Goal: Task Accomplishment & Management: Use online tool/utility

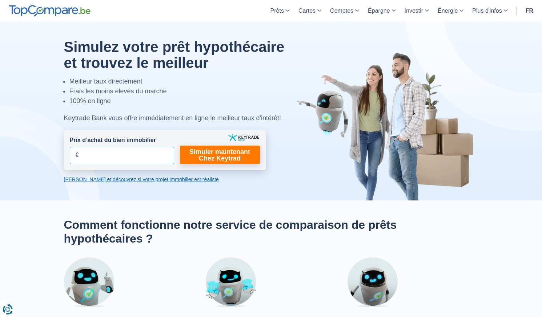
click at [123, 158] on input "Prix d’achat du bien immobilier" at bounding box center [122, 155] width 104 height 17
drag, startPoint x: 87, startPoint y: 155, endPoint x: 59, endPoint y: 153, distance: 28.0
click at [59, 153] on div "Simulez votre prêt hypothécaire et trouvez le meilleur Meilleur taux directemen…" at bounding box center [271, 111] width 425 height 144
type input "450.000"
click at [218, 155] on link "Simuler maintenant Chez Keytrad" at bounding box center [220, 155] width 80 height 19
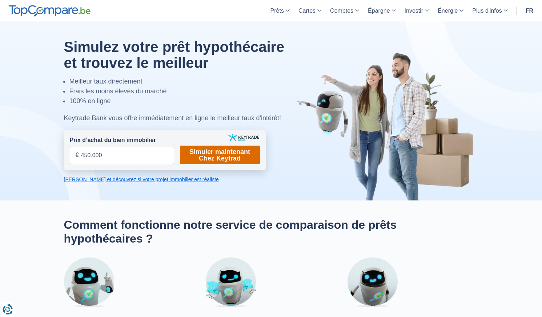
click at [225, 158] on link "Simuler maintenant Chez Keytrad" at bounding box center [220, 155] width 80 height 19
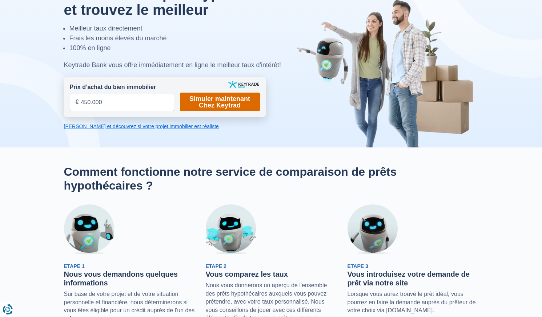
scroll to position [33, 0]
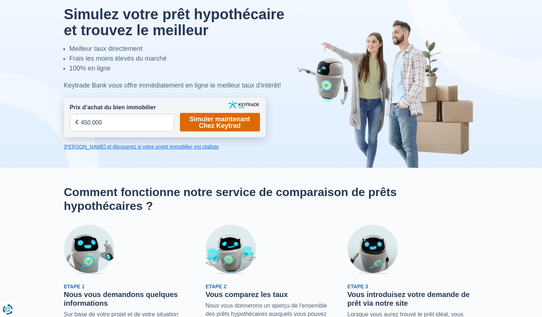
click at [217, 124] on link "Simuler maintenant Chez Keytrad" at bounding box center [220, 122] width 80 height 19
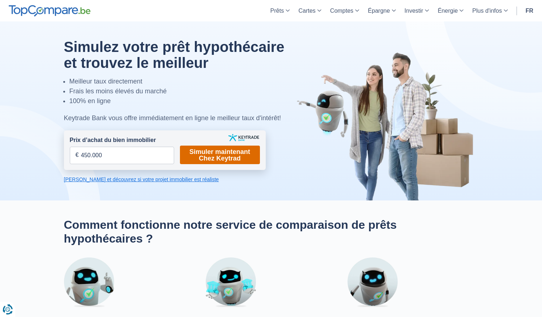
click at [214, 150] on link "Simuler maintenant Chez Keytrad" at bounding box center [220, 155] width 80 height 19
click at [225, 144] on form "Prix d’achat du bien immobilier 450.000 € Champs requis Vous devez fournir une …" at bounding box center [165, 150] width 202 height 40
click at [224, 153] on link "Simuler maintenant Chez Keytrad" at bounding box center [220, 155] width 80 height 19
click at [153, 180] on link "Calculez et découvrez si votre projet immobilier est réaliste" at bounding box center [165, 179] width 202 height 7
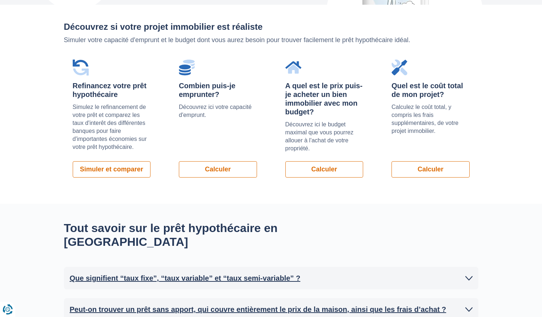
scroll to position [515, 0]
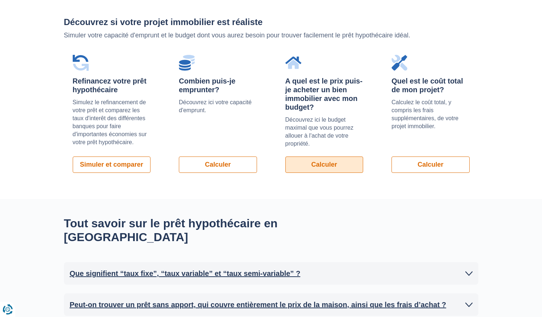
click at [315, 166] on link "Calculer" at bounding box center [324, 165] width 78 height 16
click at [417, 201] on div "Tout savoir sur le prêt hypothécaire en Belgique Que signifient “taux fixe”, “t…" at bounding box center [271, 297] width 542 height 197
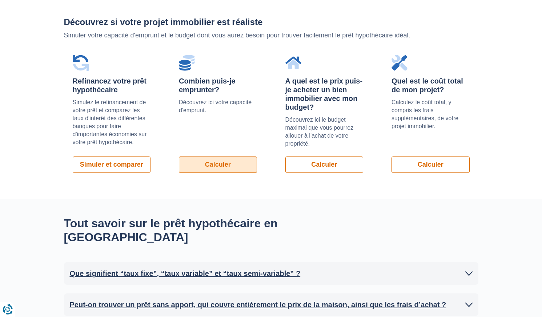
click at [205, 164] on link "Calculer" at bounding box center [218, 165] width 78 height 16
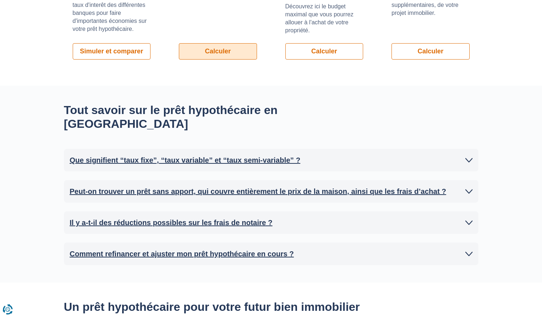
scroll to position [661, 0]
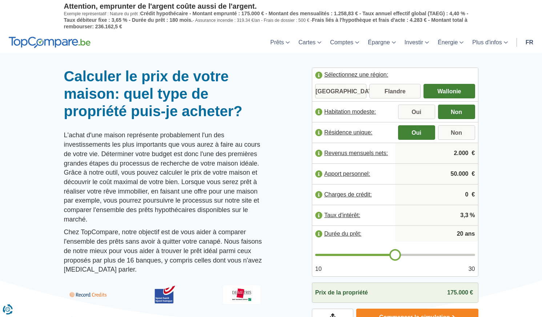
click at [462, 149] on input "2.000" at bounding box center [436, 154] width 77 height 20
drag, startPoint x: 457, startPoint y: 153, endPoint x: 452, endPoint y: 150, distance: 5.0
click at [452, 153] on input "2.000" at bounding box center [436, 154] width 77 height 20
drag, startPoint x: 455, startPoint y: 153, endPoint x: 471, endPoint y: 153, distance: 15.6
click at [471, 153] on input "4.000" at bounding box center [436, 154] width 77 height 20
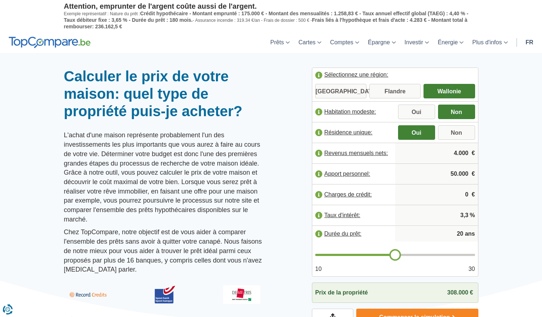
type input "4"
type input "5.500"
click at [500, 68] on div at bounding box center [271, 68] width 542 height 0
drag, startPoint x: 456, startPoint y: 174, endPoint x: 437, endPoint y: 169, distance: 19.6
click at [446, 173] on input "50.000" at bounding box center [436, 174] width 77 height 20
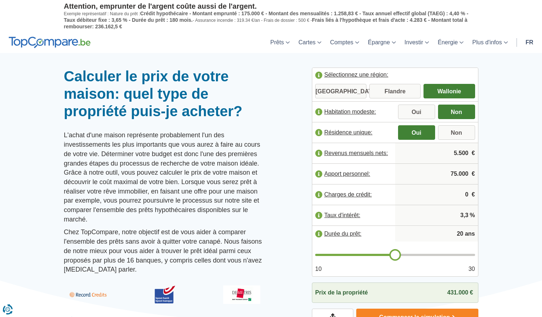
type input "75.000"
click at [499, 68] on div at bounding box center [271, 68] width 542 height 0
type input "21"
type input "22"
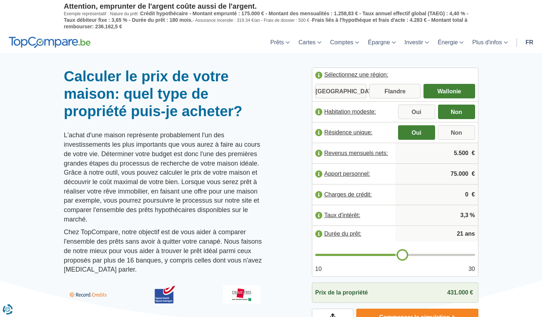
type input "22"
type input "23"
type input "24"
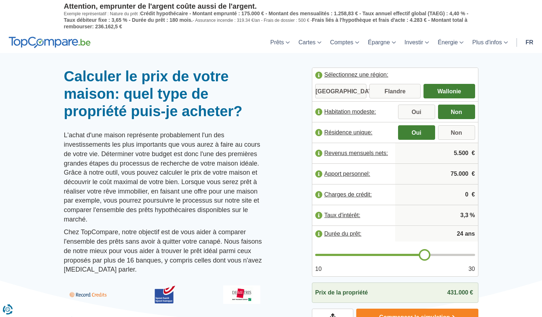
type input "25"
type input "24"
drag, startPoint x: 396, startPoint y: 257, endPoint x: 438, endPoint y: 255, distance: 41.8
type input "24"
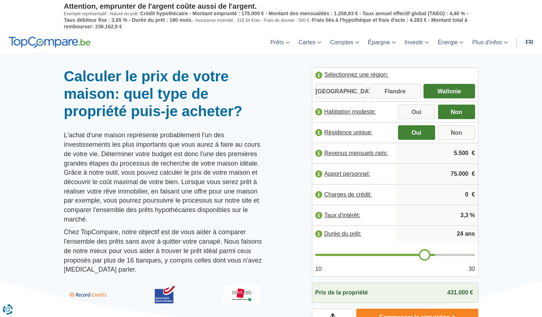
click at [428, 256] on input "range" at bounding box center [395, 255] width 160 height 2
click at [506, 68] on div at bounding box center [271, 68] width 542 height 0
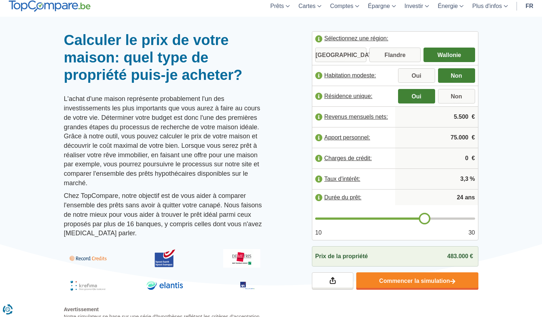
type input "25"
drag, startPoint x: 426, startPoint y: 219, endPoint x: 430, endPoint y: 219, distance: 4.4
type input "25"
click at [430, 219] on input "range" at bounding box center [395, 219] width 160 height 2
click at [466, 179] on input "3,3" at bounding box center [436, 179] width 77 height 20
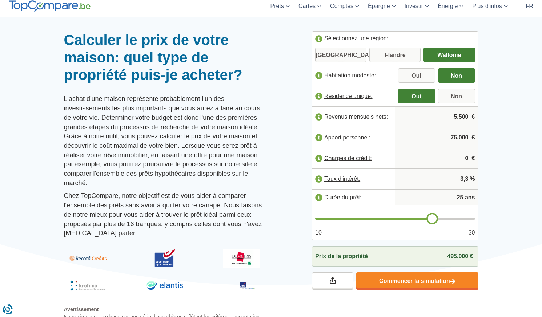
click at [343, 157] on label "Charges de crédit:" at bounding box center [353, 158] width 83 height 16
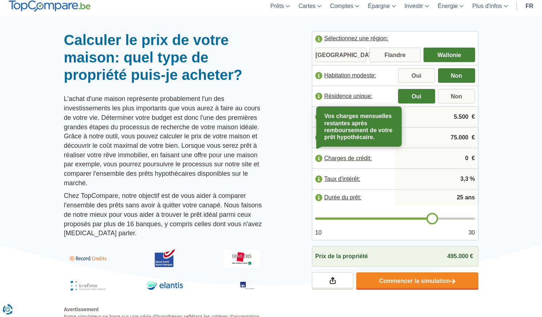
click at [498, 31] on div at bounding box center [271, 31] width 542 height 0
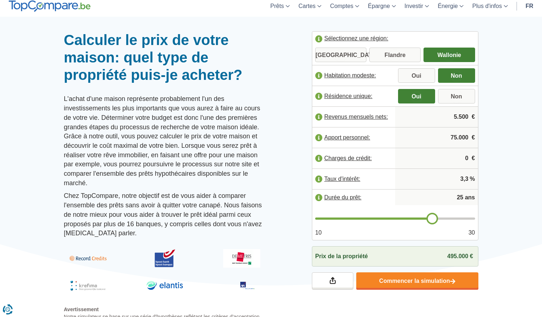
drag, startPoint x: 470, startPoint y: 158, endPoint x: 464, endPoint y: 158, distance: 5.8
click at [464, 158] on input "0" at bounding box center [436, 159] width 77 height 20
click at [488, 31] on div at bounding box center [271, 31] width 542 height 0
drag, startPoint x: 453, startPoint y: 158, endPoint x: 467, endPoint y: 158, distance: 13.4
click at [447, 158] on input "1.000" at bounding box center [436, 159] width 77 height 20
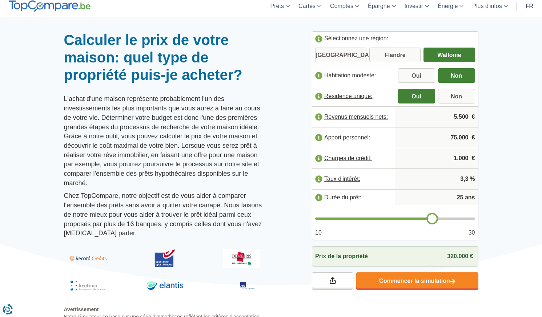
drag, startPoint x: 467, startPoint y: 158, endPoint x: 482, endPoint y: 159, distance: 14.9
click at [482, 159] on div "Sélectionnez une région: [GEOGRAPHIC_DATA] [GEOGRAPHIC_DATA] [GEOGRAPHIC_DATA] …" at bounding box center [394, 160] width 177 height 259
type input "0"
click at [478, 156] on div "Sélectionnez une région: [GEOGRAPHIC_DATA] [GEOGRAPHIC_DATA] [GEOGRAPHIC_DATA] …" at bounding box center [394, 160] width 177 height 259
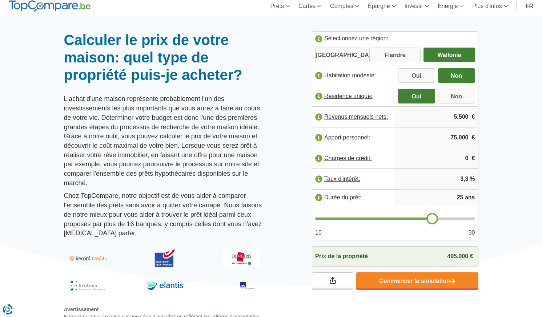
drag, startPoint x: 463, startPoint y: 178, endPoint x: 457, endPoint y: 178, distance: 5.5
click at [457, 178] on input "3,3" at bounding box center [436, 179] width 77 height 20
click at [507, 31] on div at bounding box center [271, 31] width 542 height 0
click at [460, 181] on input "4,3" at bounding box center [436, 179] width 77 height 20
type input "3,3"
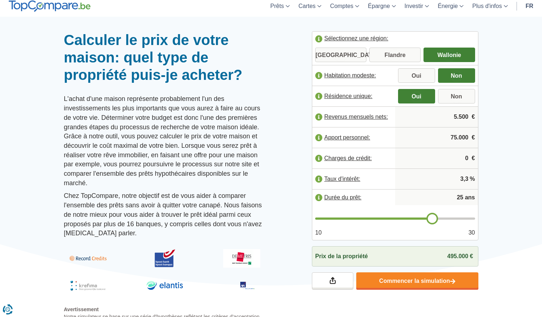
click at [503, 31] on div at bounding box center [271, 31] width 542 height 0
type input "26"
type input "27"
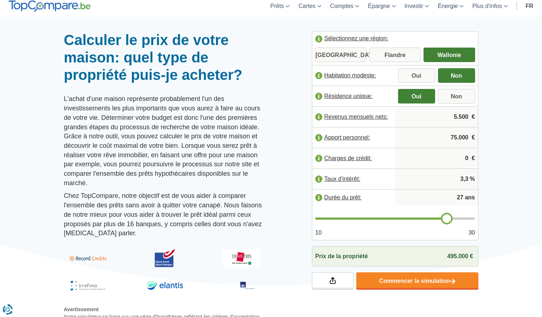
type input "28"
type input "29"
type input "30"
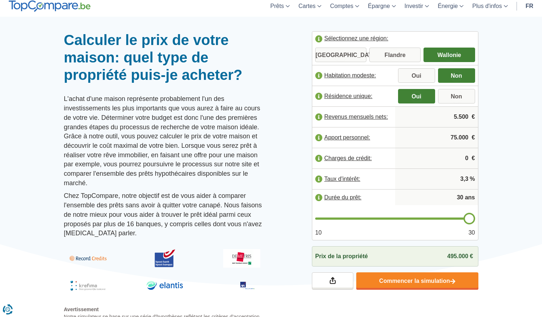
drag, startPoint x: 433, startPoint y: 218, endPoint x: 470, endPoint y: 218, distance: 37.1
type input "30"
click at [470, 218] on input "range" at bounding box center [395, 219] width 160 height 2
type input "29"
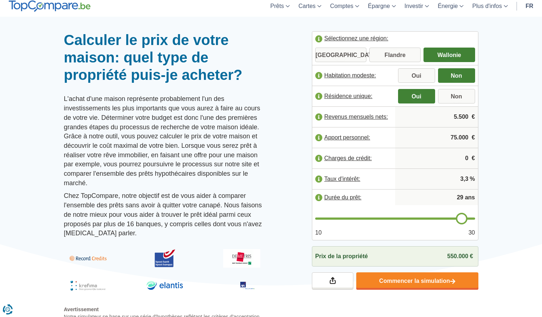
type input "28"
type input "27"
type input "26"
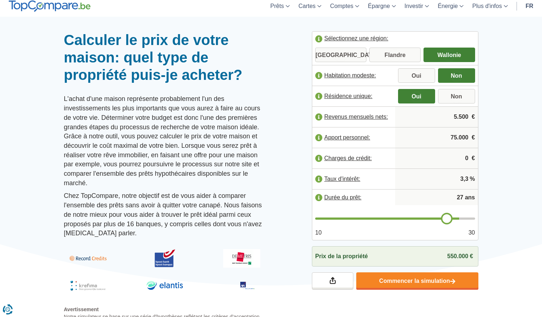
type input "26"
type input "25"
type input "24"
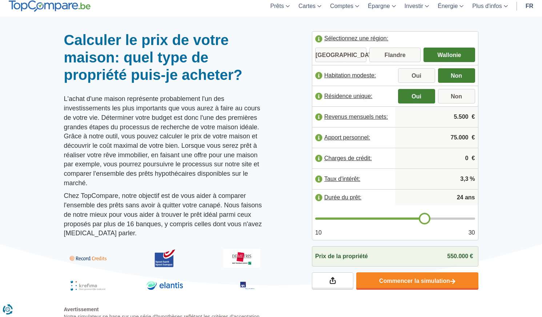
type input "23"
type input "22"
type input "21"
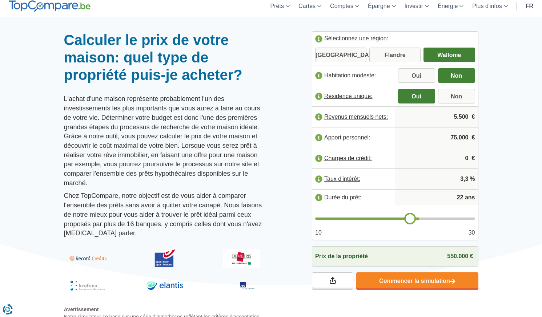
type input "21"
type input "22"
type input "21"
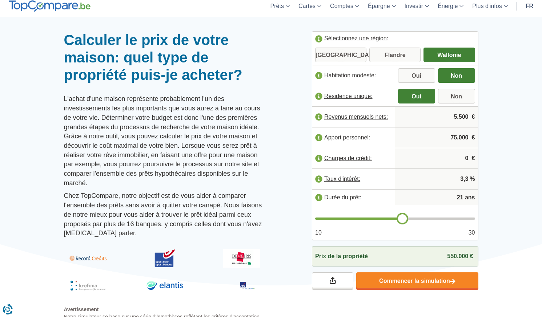
type input "20"
drag, startPoint x: 470, startPoint y: 218, endPoint x: 395, endPoint y: 216, distance: 74.9
type input "20"
click at [395, 218] on input "range" at bounding box center [395, 219] width 160 height 2
type input "21"
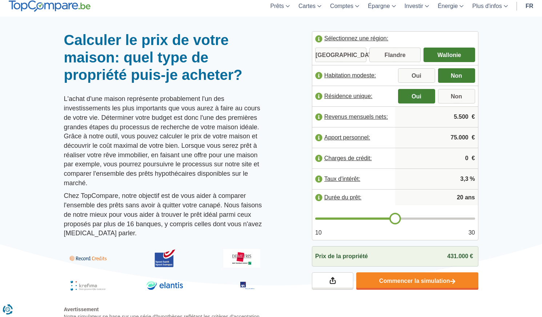
type input "21"
type input "22"
type input "23"
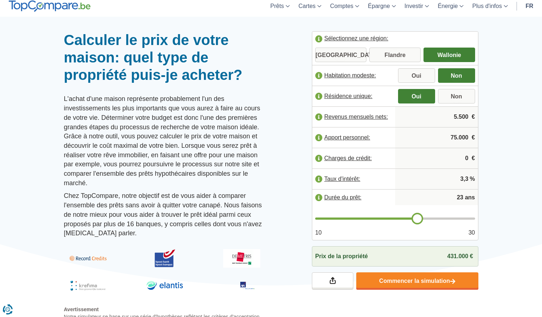
type input "24"
type input "25"
drag, startPoint x: 397, startPoint y: 216, endPoint x: 431, endPoint y: 219, distance: 34.7
type input "25"
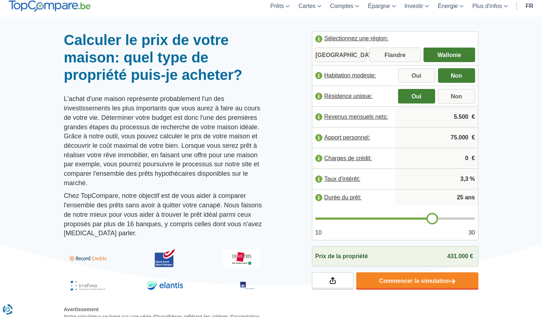
click at [431, 219] on input "range" at bounding box center [395, 219] width 160 height 2
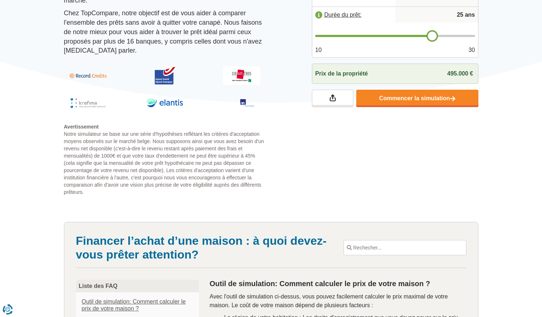
scroll to position [327, 0]
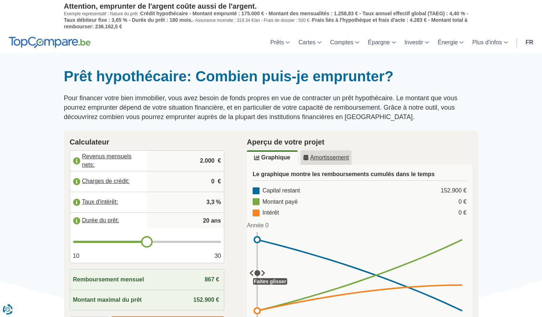
drag, startPoint x: 200, startPoint y: 160, endPoint x: 226, endPoint y: 161, distance: 26.2
click at [226, 161] on div "Calculateur Revenus mensuels nets: 2.000 € Charges de crédit: 0 € Taux d'intérê…" at bounding box center [147, 235] width 177 height 209
type input "5.500"
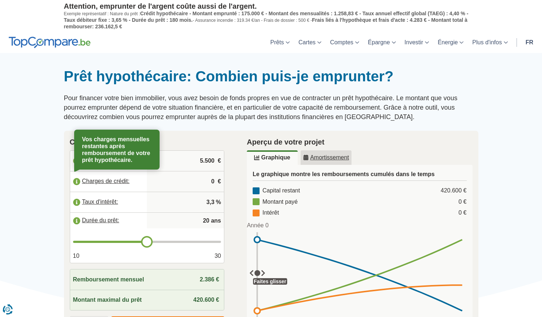
click at [106, 183] on label "Charges de crédit:" at bounding box center [108, 182] width 77 height 16
click at [159, 181] on input "0" at bounding box center [185, 182] width 71 height 20
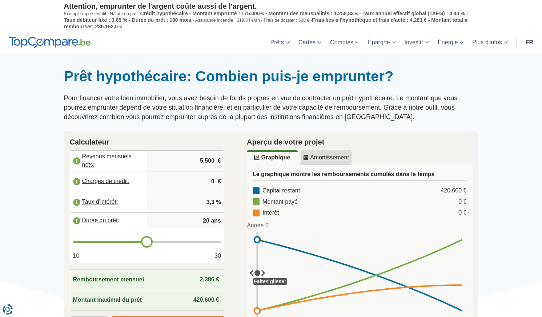
click at [159, 200] on input "3,3" at bounding box center [185, 203] width 71 height 20
click at [214, 205] on input "3,3" at bounding box center [185, 203] width 71 height 20
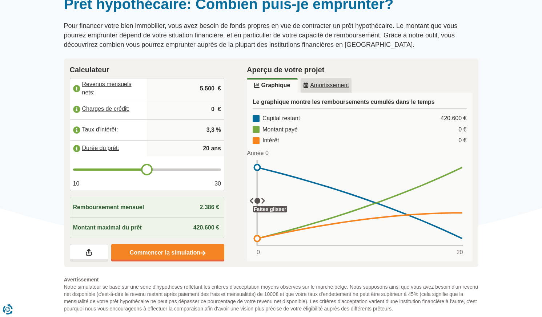
scroll to position [73, 0]
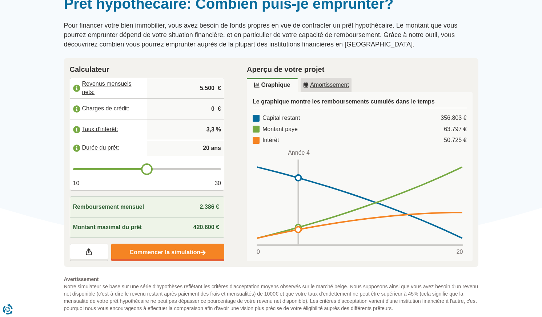
type input "21"
type input "22"
type input "23"
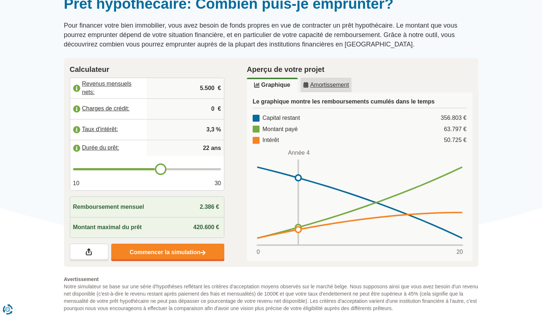
type input "23"
type input "24"
drag, startPoint x: 144, startPoint y: 168, endPoint x: 173, endPoint y: 169, distance: 28.7
type input "24"
click at [173, 169] on input "range" at bounding box center [147, 169] width 148 height 2
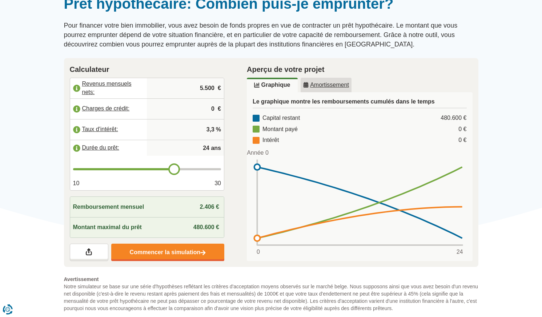
click at [211, 128] on input "3,3" at bounding box center [185, 130] width 71 height 20
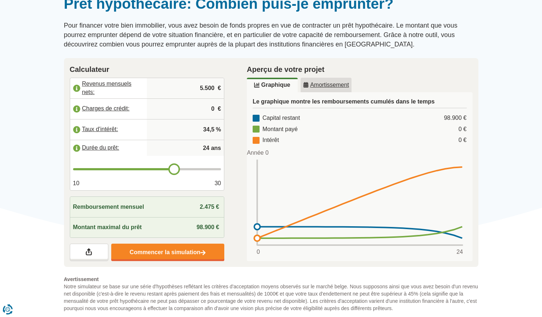
click at [206, 126] on input "34,5" at bounding box center [185, 130] width 71 height 20
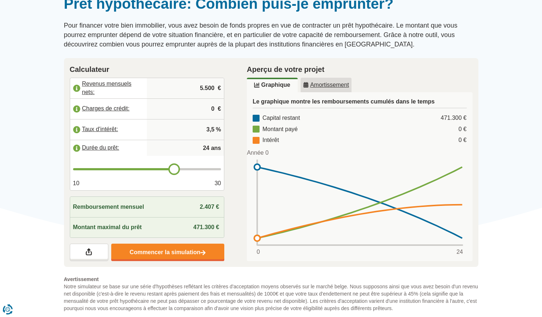
click at [228, 134] on div "Calculateur Revenus mensuels nets: 5.500 € Charges de crédit: 0 € Taux d'intérê…" at bounding box center [147, 162] width 177 height 209
click at [216, 128] on span "%" at bounding box center [218, 130] width 5 height 8
click at [214, 127] on input "3,5" at bounding box center [185, 130] width 71 height 20
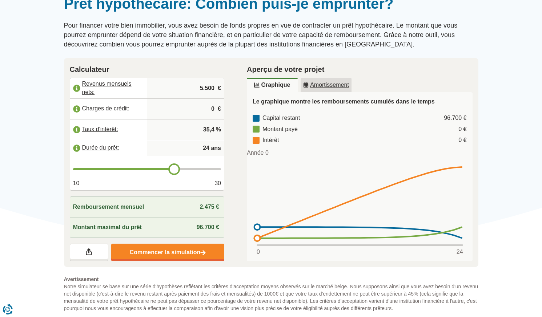
type input "3,5"
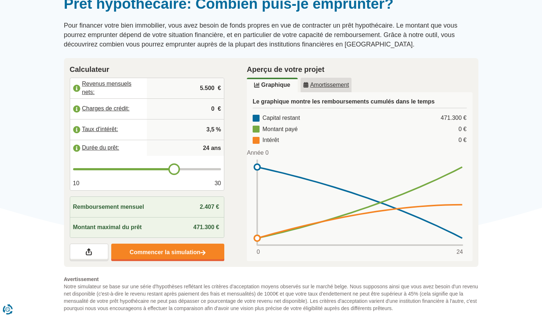
click at [234, 149] on div "Calculateur Revenus mensuels nets: 5.500 € Charges de crédit: 0 € Taux d'intérê…" at bounding box center [147, 162] width 177 height 209
type input "25"
drag, startPoint x: 172, startPoint y: 171, endPoint x: 179, endPoint y: 170, distance: 6.6
type input "25"
click at [179, 170] on input "range" at bounding box center [147, 169] width 148 height 2
